Goal: Information Seeking & Learning: Learn about a topic

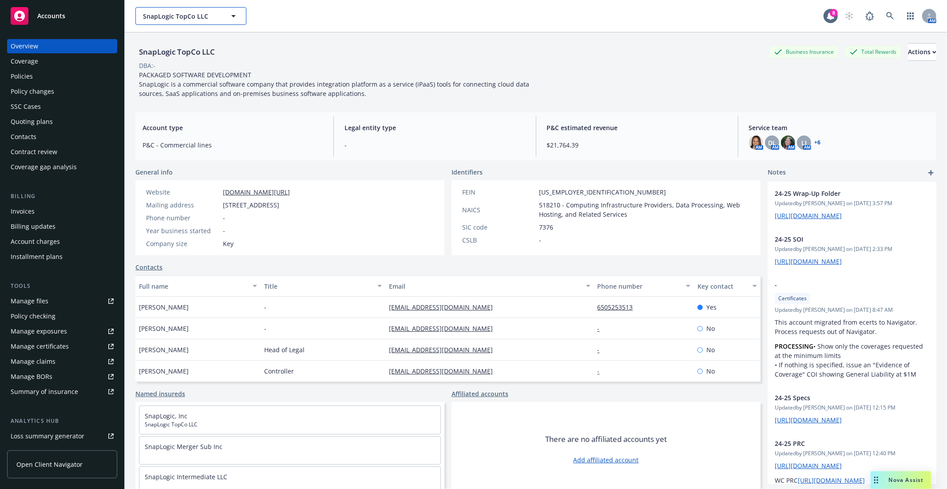
click at [162, 14] on span "SnapLogic TopCo LLC" at bounding box center [181, 16] width 77 height 9
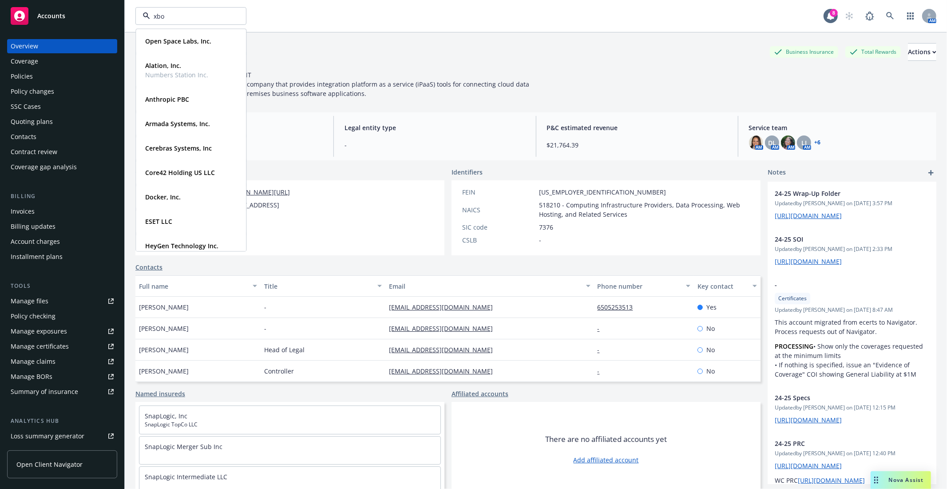
type input "xbow"
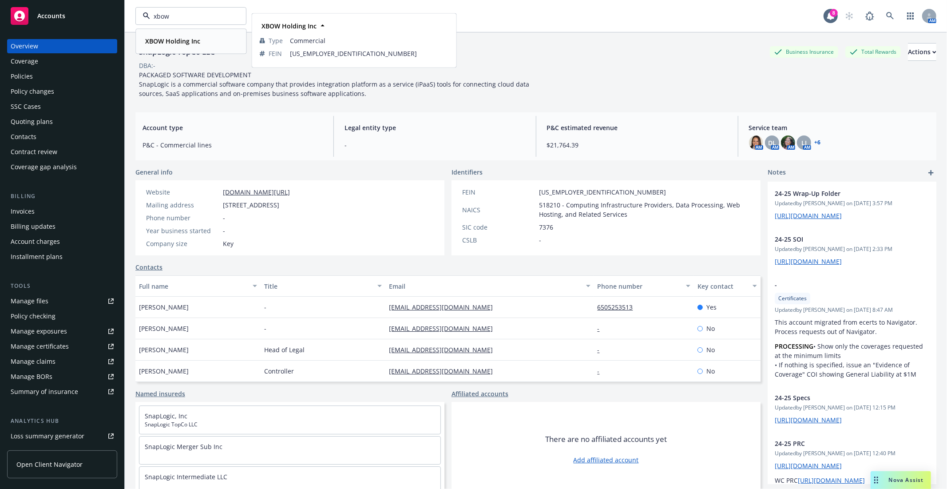
click at [161, 44] on strong "XBOW Holding Inc" at bounding box center [172, 41] width 55 height 8
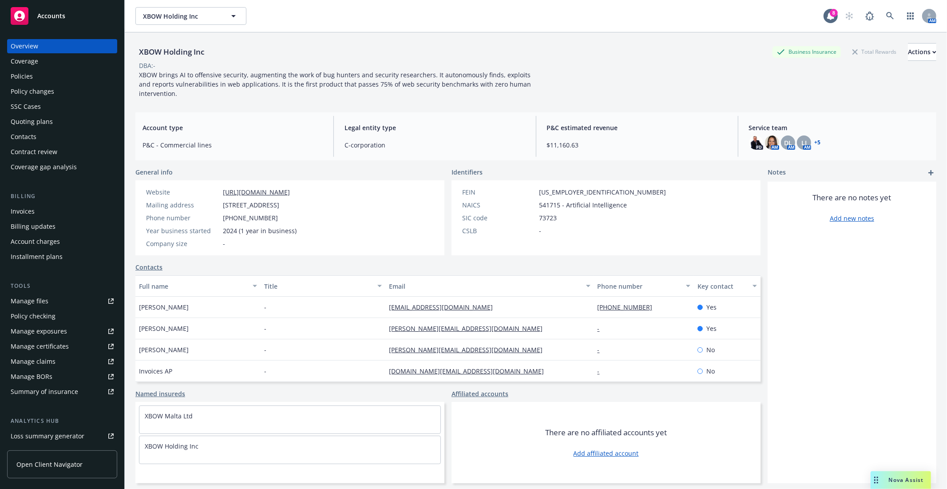
click at [603, 55] on div "XBOW Holding Inc Business Insurance Total Rewards Actions" at bounding box center [535, 52] width 801 height 18
click at [527, 98] on div "XBOW Holding Inc Business Insurance Total Rewards Actions DBA: - XBOW brings AI…" at bounding box center [535, 68] width 801 height 73
click at [520, 95] on div "XBOW brings AI to offensive security, augmenting the work of bug hunters and se…" at bounding box center [335, 84] width 400 height 28
